Goal: Task Accomplishment & Management: Use online tool/utility

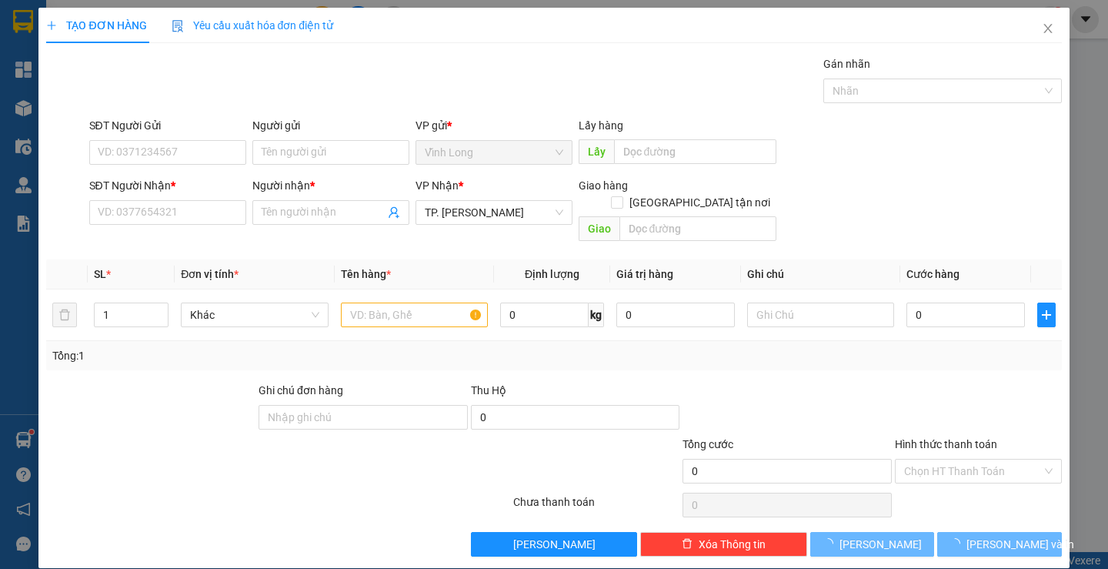
click at [145, 198] on div "SĐT Người Nhận *" at bounding box center [167, 188] width 157 height 23
click at [139, 197] on div "SĐT Người Nhận *" at bounding box center [167, 188] width 157 height 23
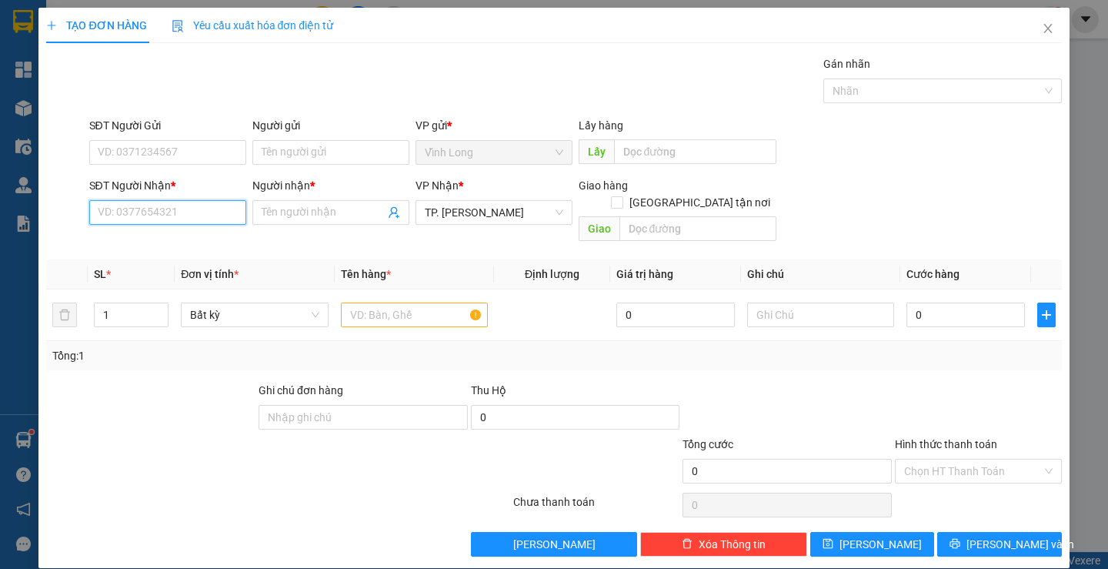
click at [167, 205] on input "SĐT Người Nhận *" at bounding box center [167, 212] width 157 height 25
type input "0914440948"
click at [178, 239] on div "0914440948 - CHỊ CHÍNH" at bounding box center [165, 243] width 137 height 17
type input "CHỊ CHÍNH"
type input "0914440948"
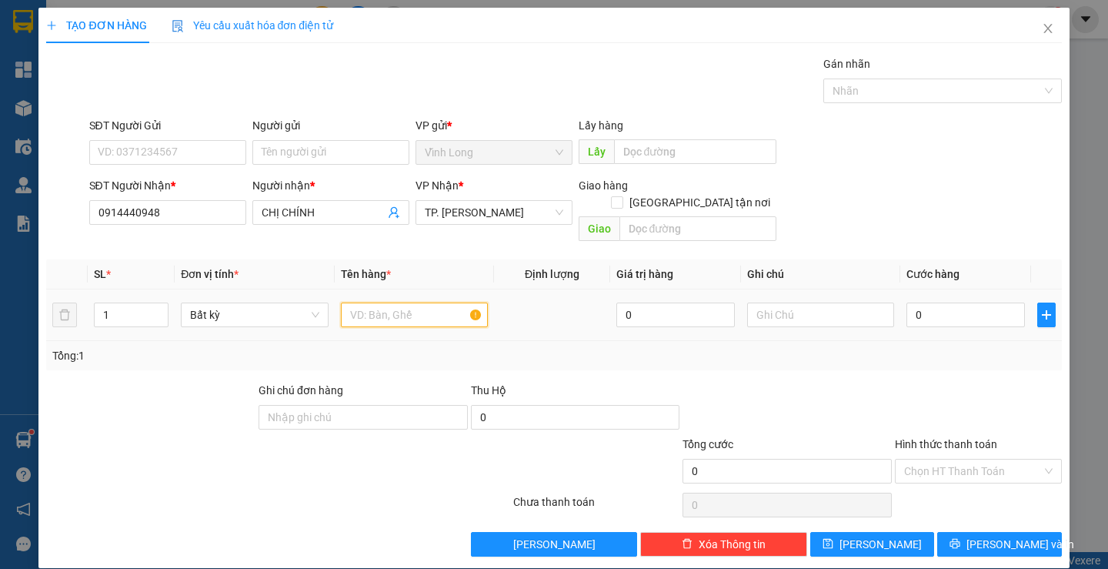
click at [423, 306] on input "text" at bounding box center [414, 314] width 147 height 25
type input "F"
type input "GÓI ĐEN DẸP"
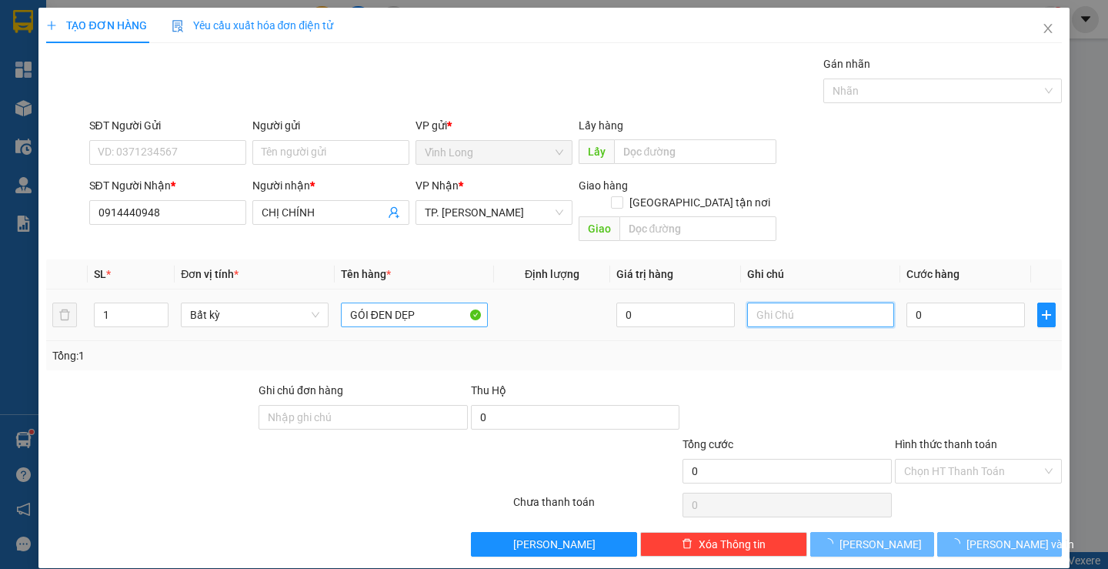
type input "R"
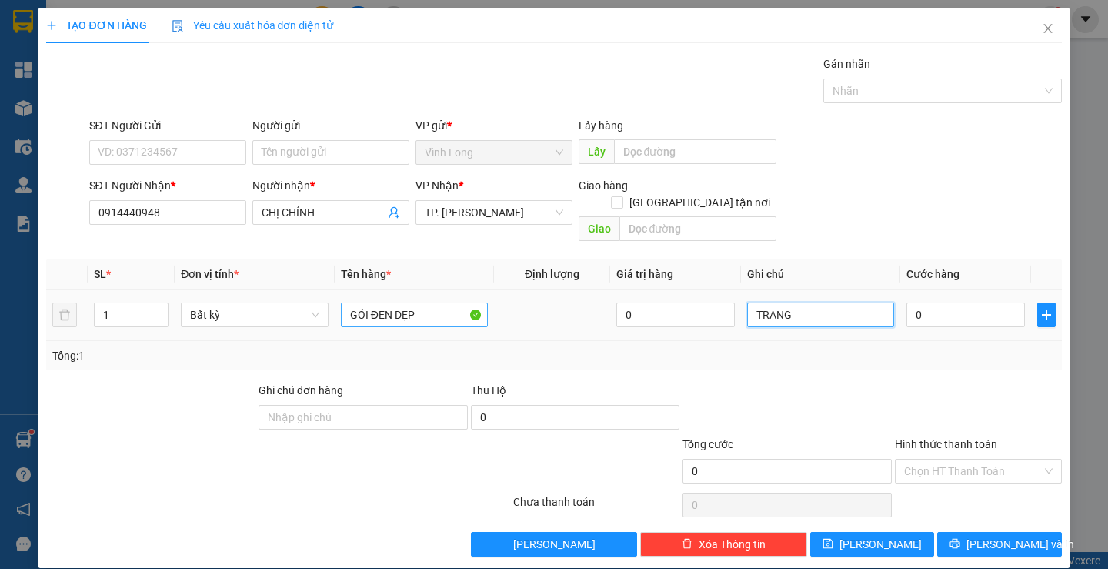
type input "TRANG"
type input "1"
type input "10"
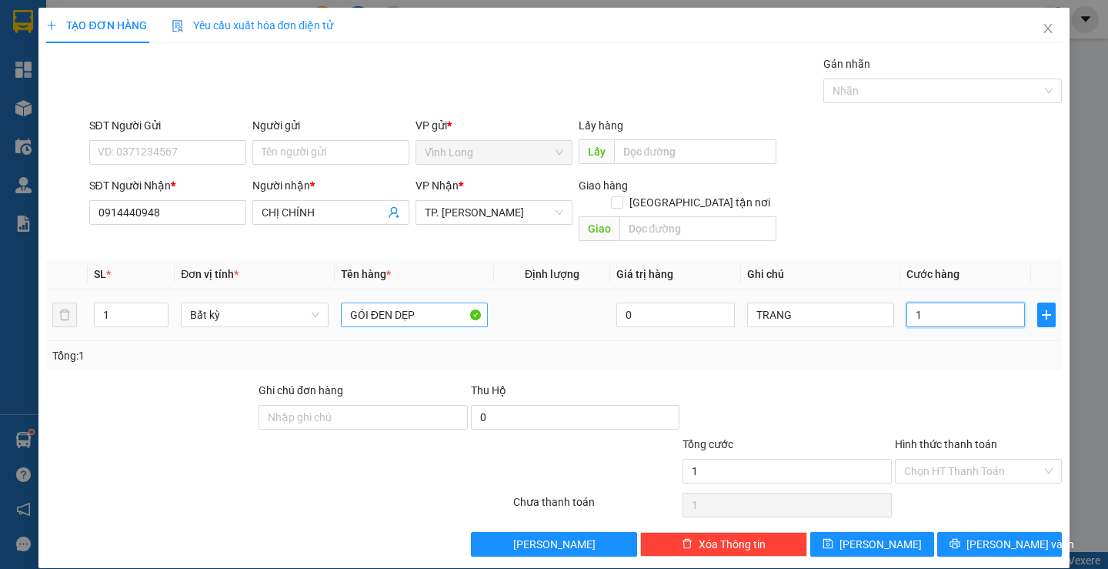
type input "10"
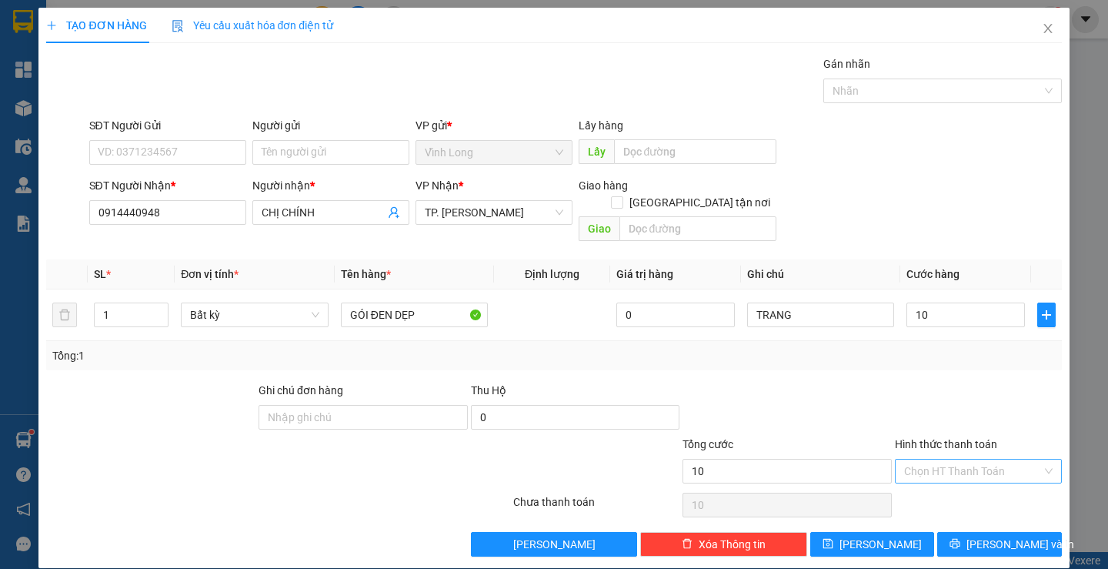
type input "10.000"
drag, startPoint x: 935, startPoint y: 452, endPoint x: 932, endPoint y: 469, distance: 17.1
click at [935, 459] on input "Hình thức thanh toán" at bounding box center [973, 470] width 138 height 23
click at [927, 475] on div "Tại văn phòng" at bounding box center [968, 484] width 165 height 25
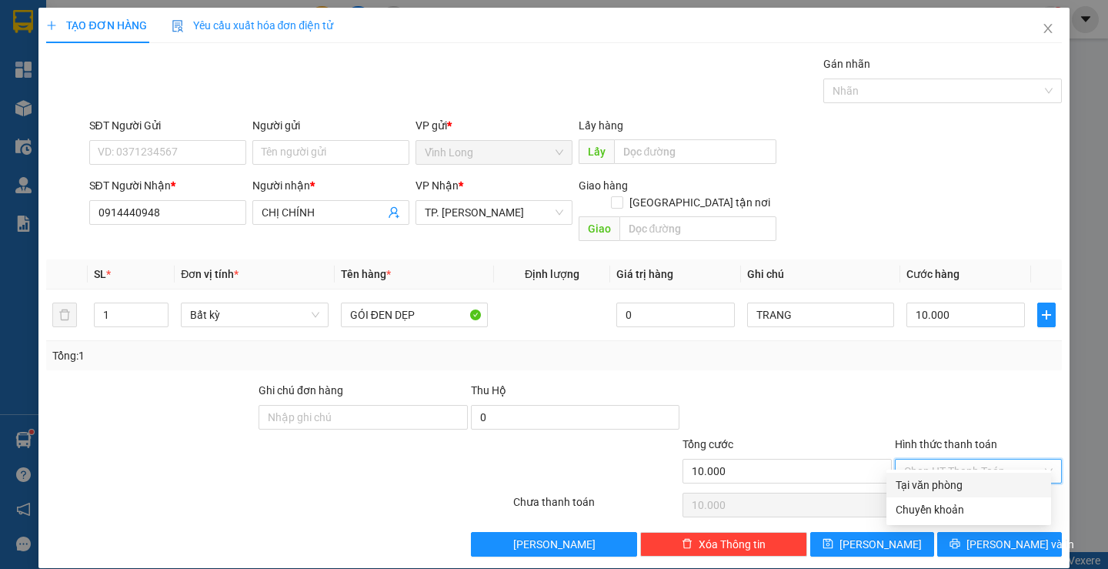
type input "0"
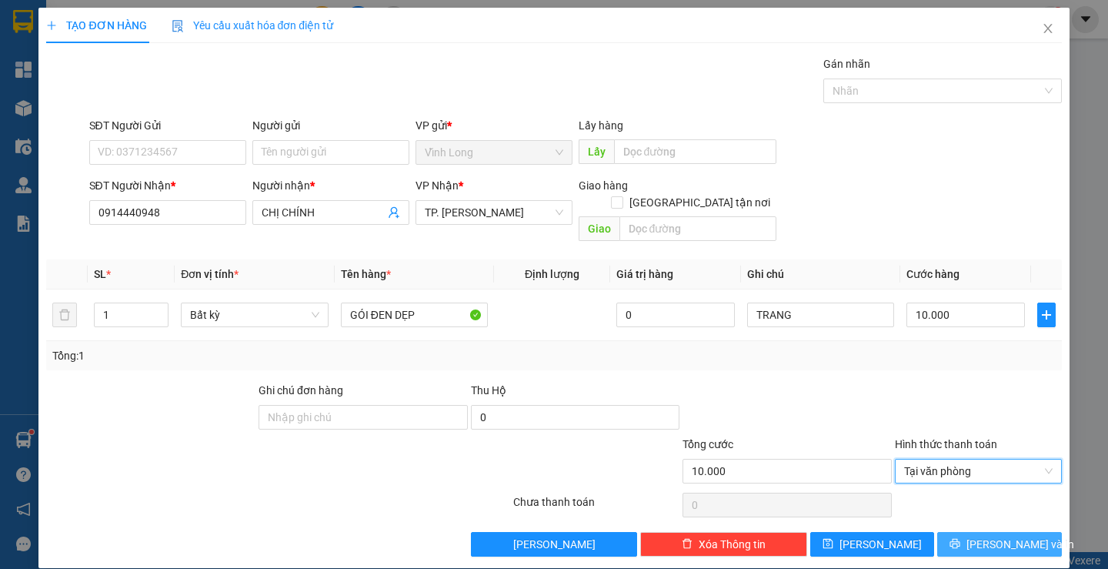
click at [963, 532] on button "[PERSON_NAME] và In" at bounding box center [999, 544] width 124 height 25
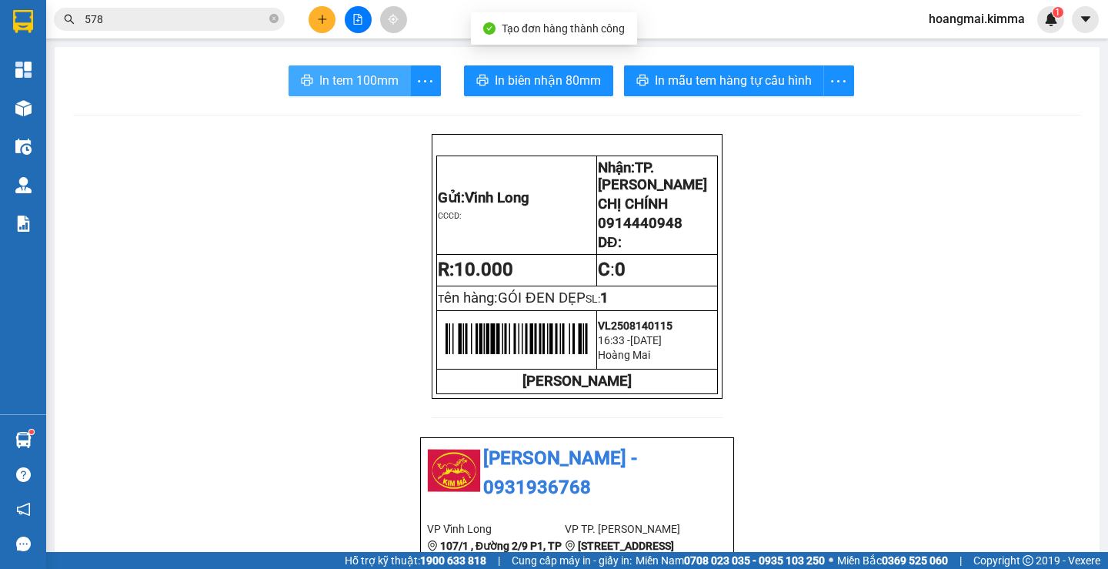
click at [355, 72] on span "In tem 100mm" at bounding box center [358, 80] width 79 height 19
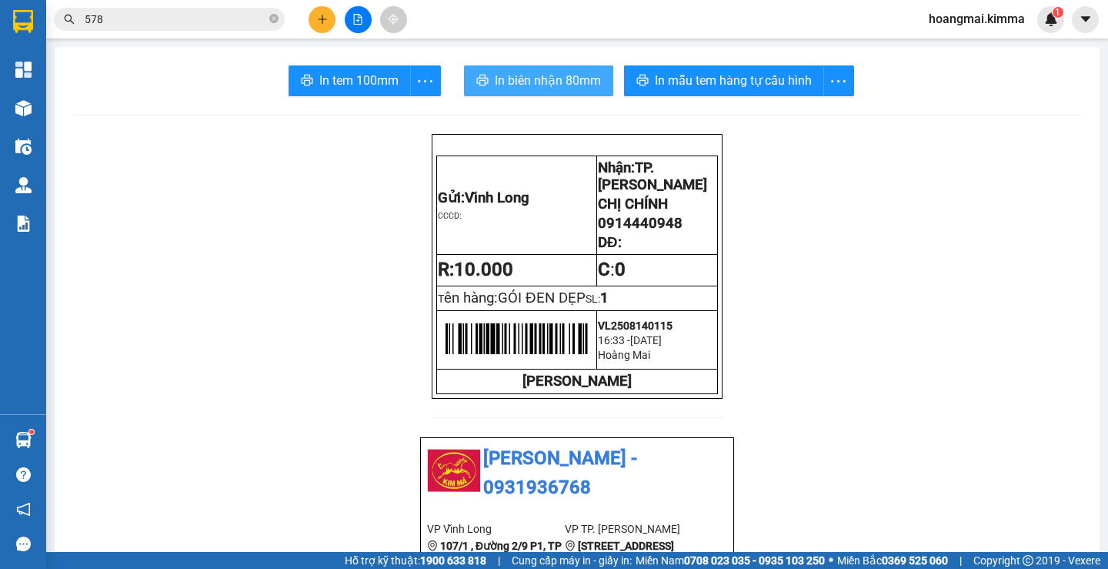
click at [499, 68] on button "In biên nhận 80mm" at bounding box center [538, 80] width 149 height 31
